Goal: Transaction & Acquisition: Purchase product/service

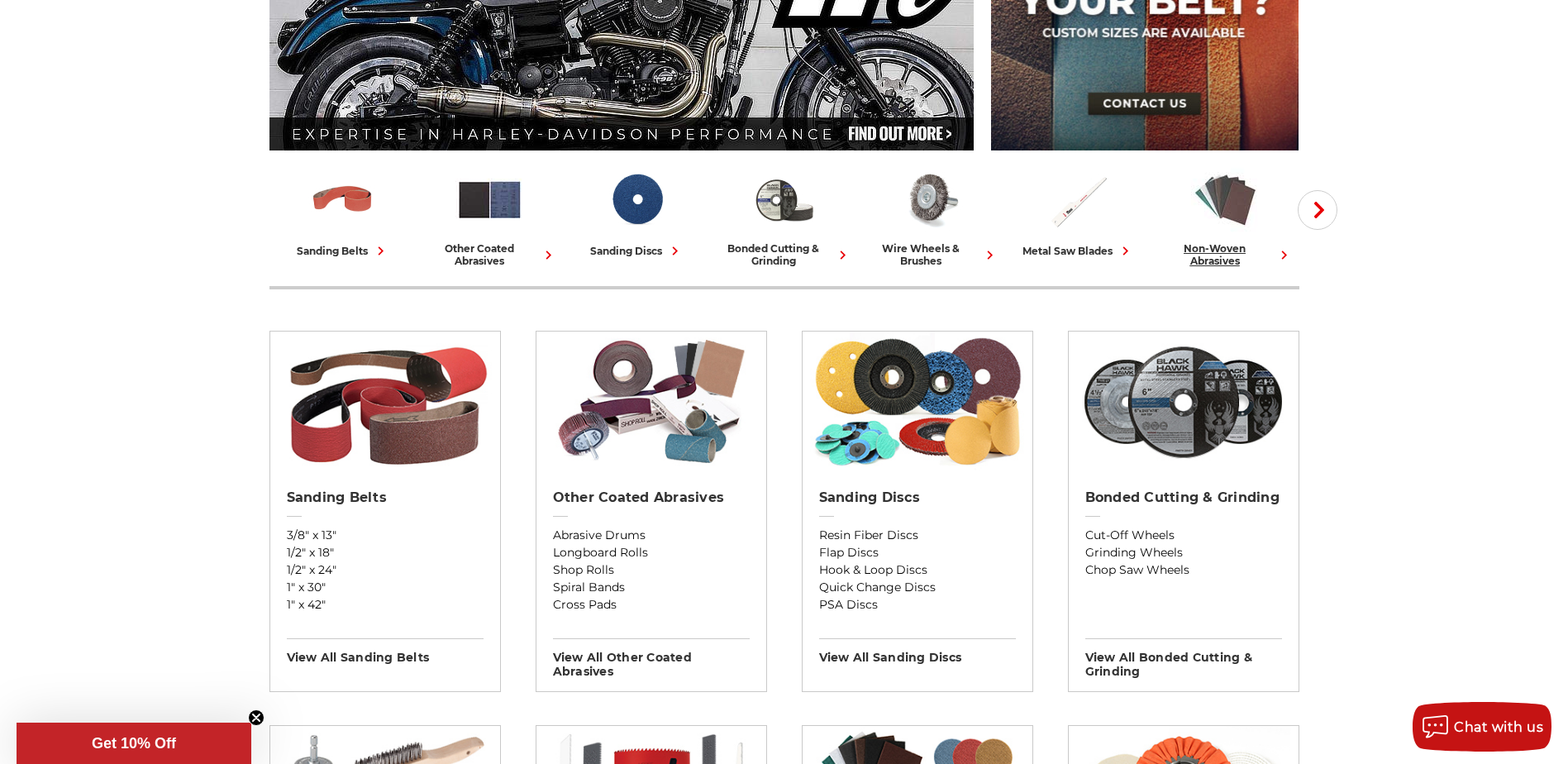
scroll to position [331, 0]
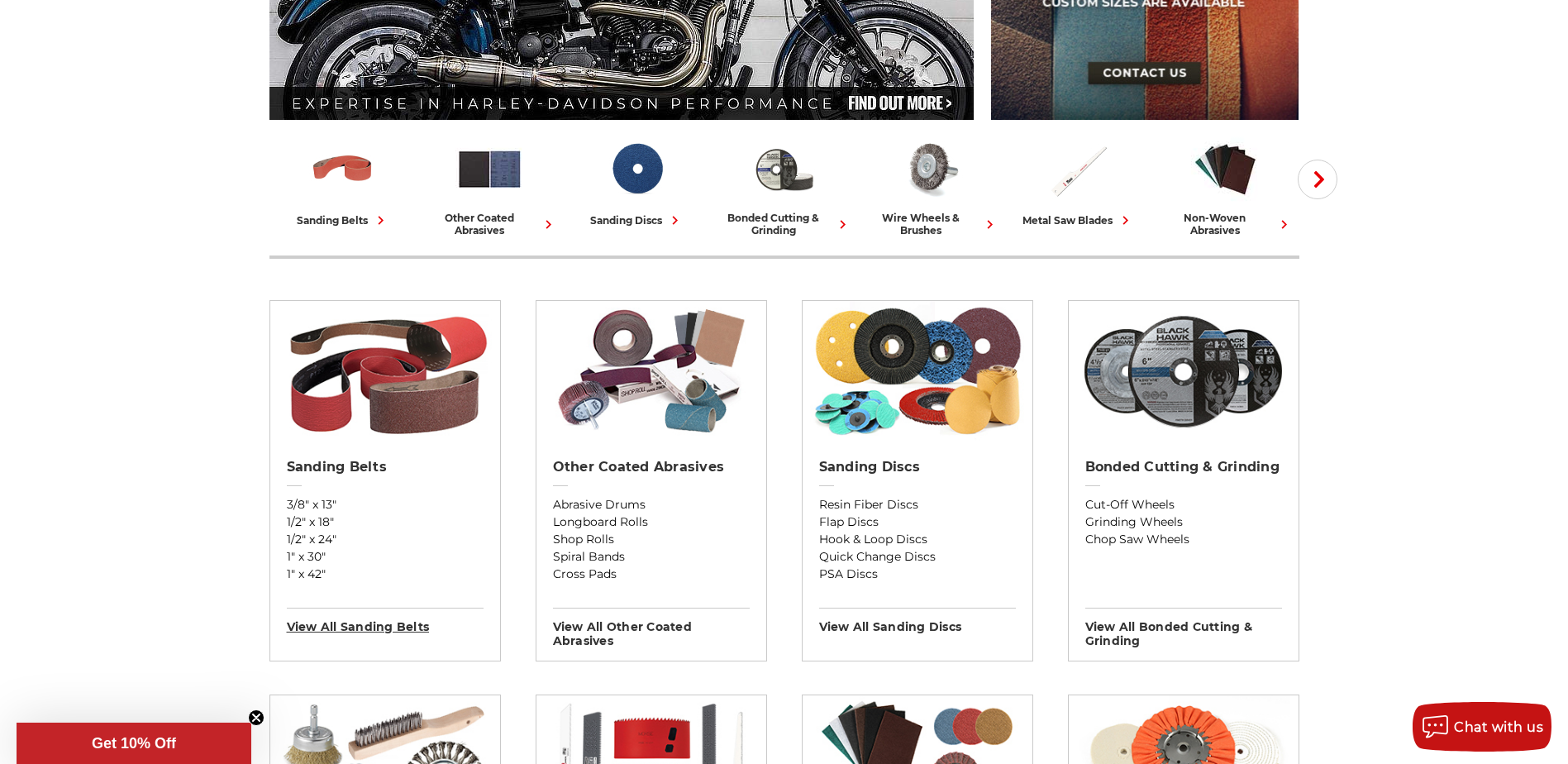
click at [355, 628] on h3 "View All sanding belts" at bounding box center [385, 621] width 196 height 27
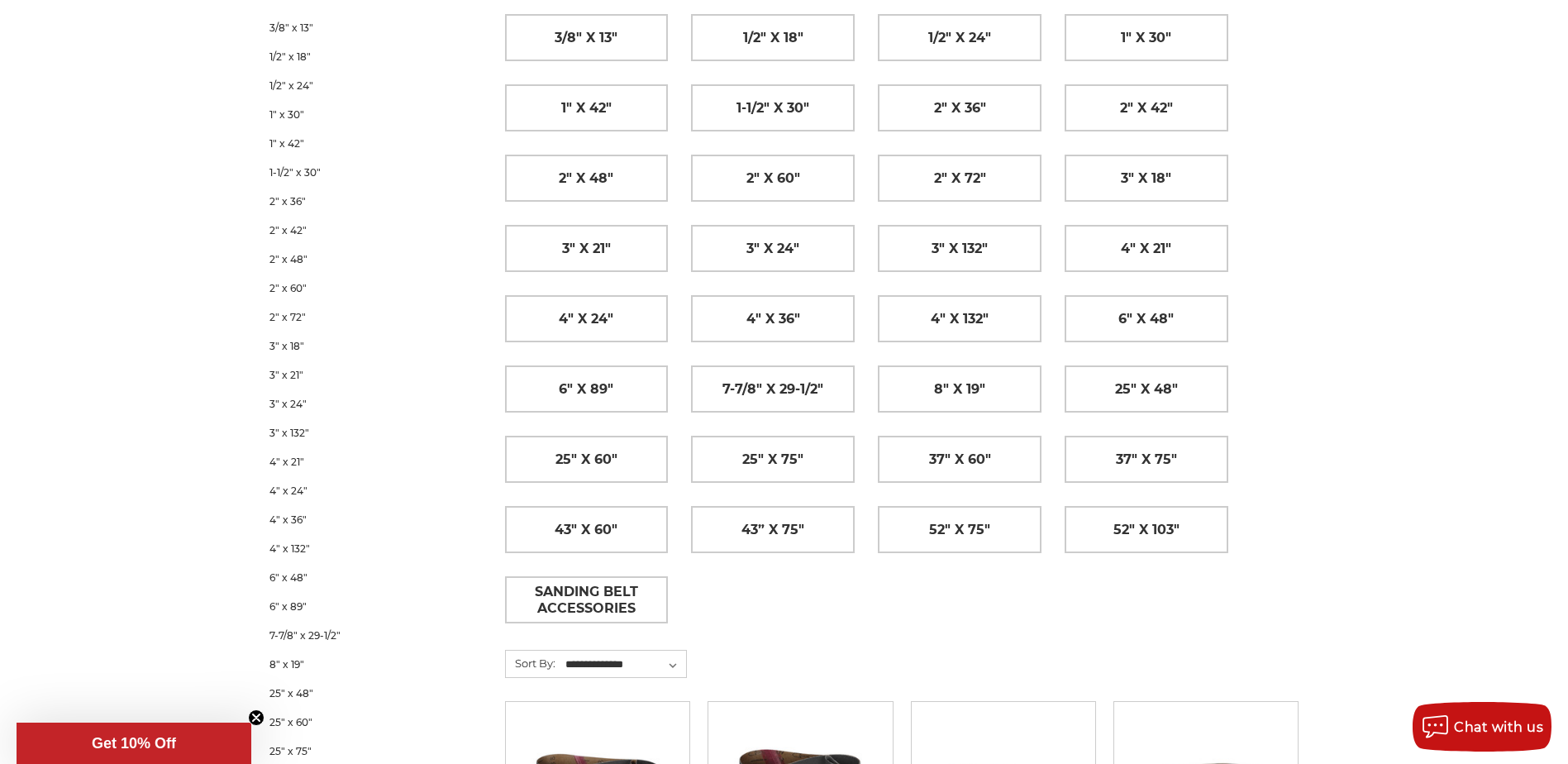
scroll to position [331, 0]
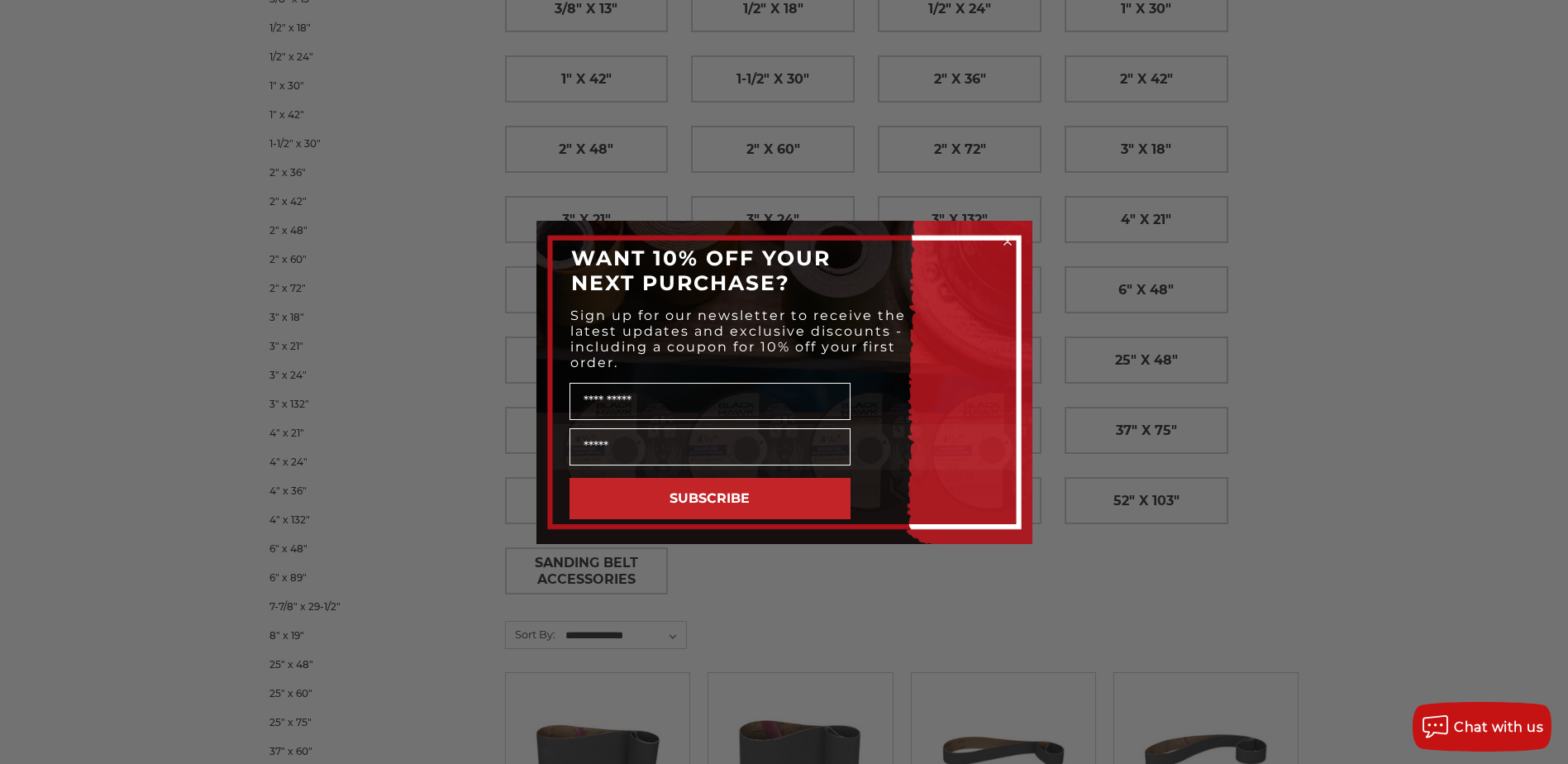
click at [1011, 241] on circle "Close dialog" at bounding box center [1007, 241] width 16 height 16
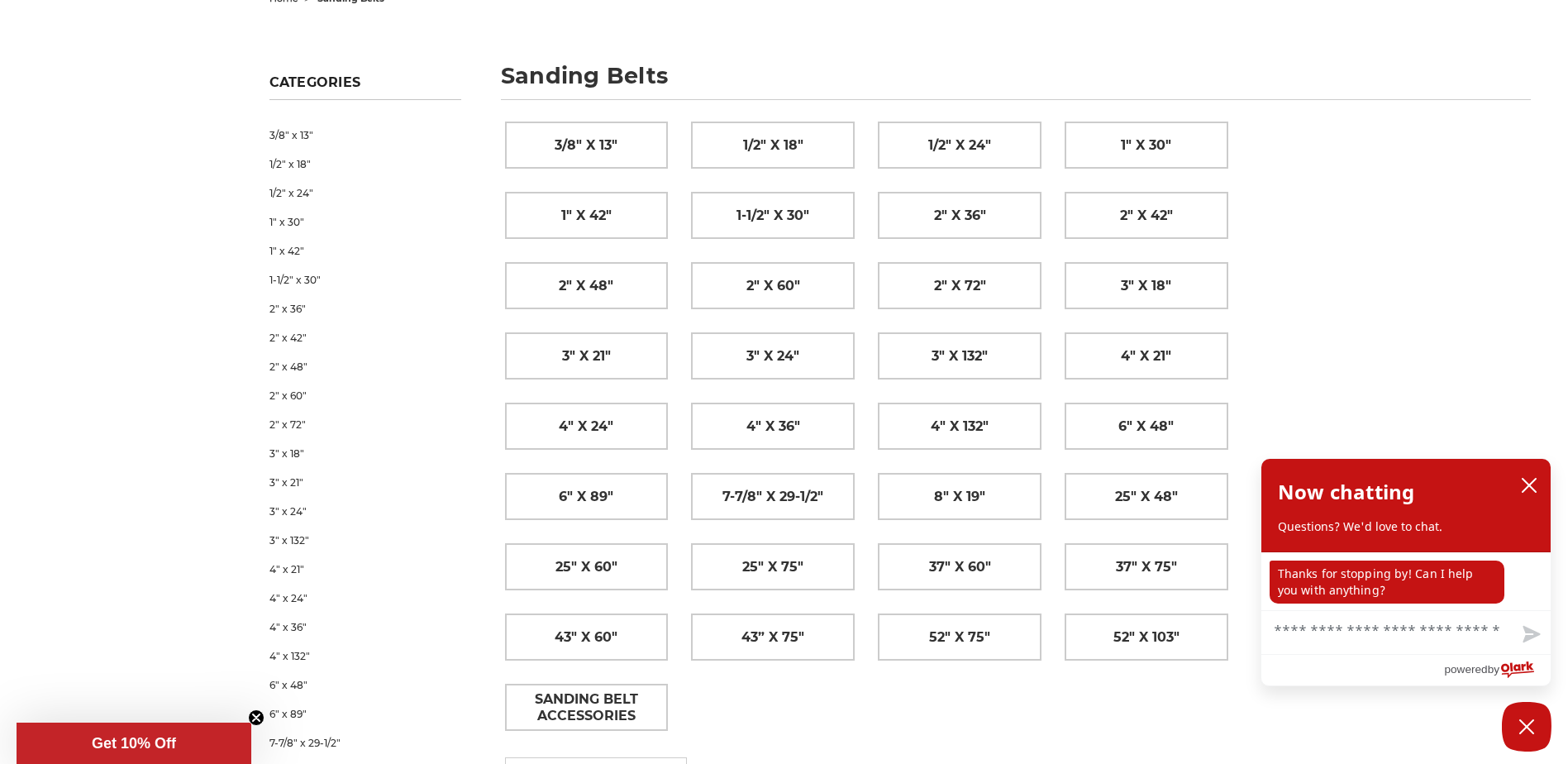
scroll to position [165, 0]
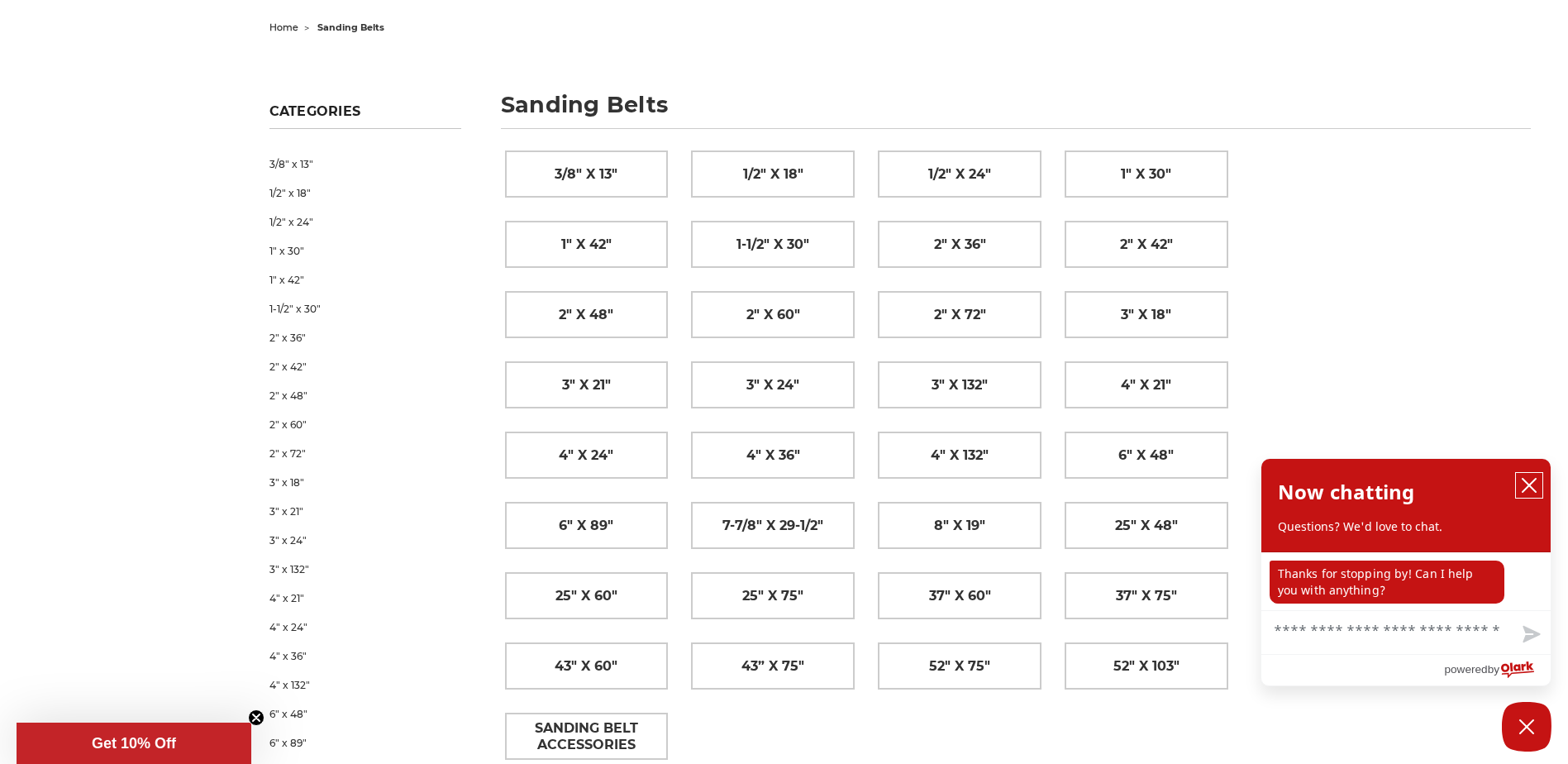
click at [1526, 486] on icon "close chatbox" at bounding box center [1529, 486] width 17 height 17
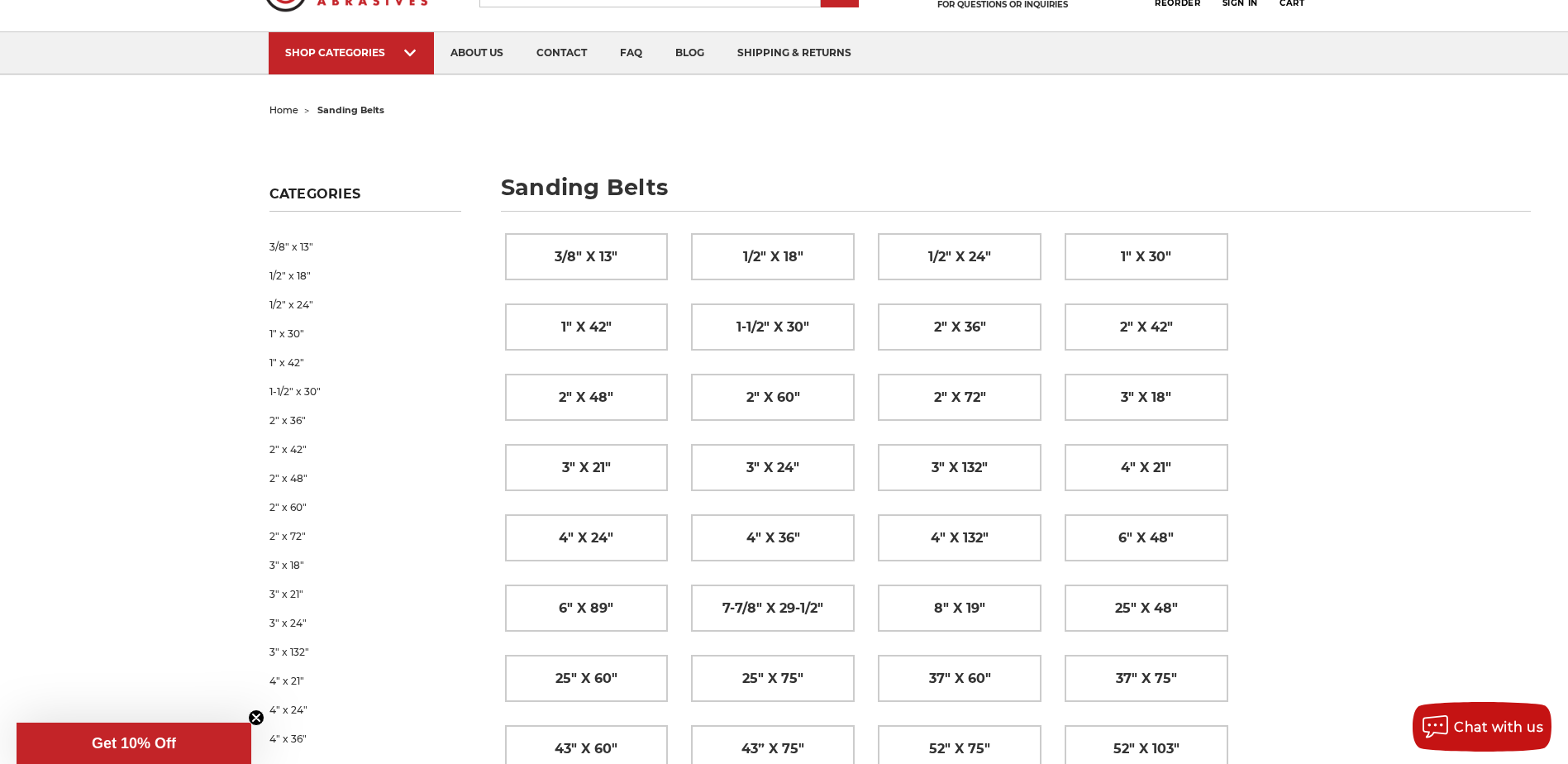
scroll to position [0, 0]
